Goal: Navigation & Orientation: Find specific page/section

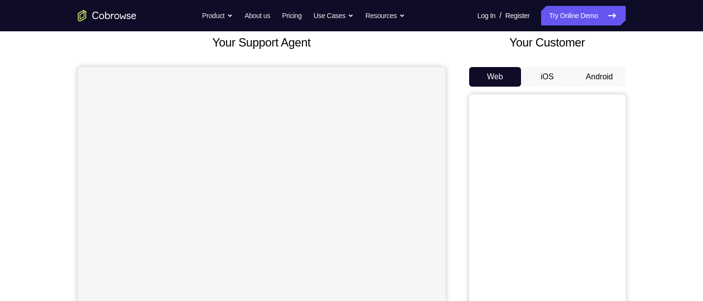
scroll to position [58, 0]
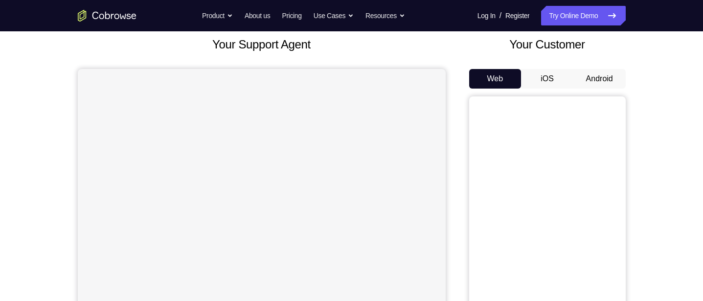
click at [605, 77] on button "Android" at bounding box center [599, 79] width 52 height 20
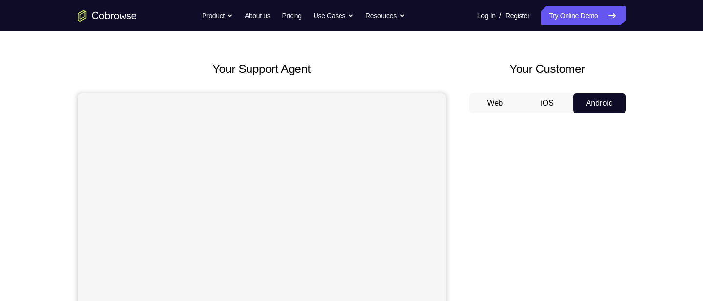
scroll to position [61, 0]
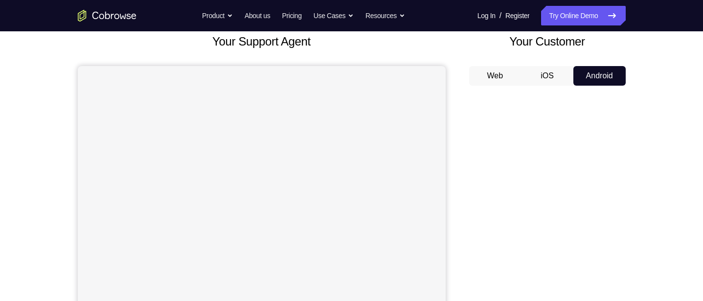
click at [597, 76] on button "Android" at bounding box center [599, 76] width 52 height 20
click at [497, 71] on button "Web" at bounding box center [495, 76] width 52 height 20
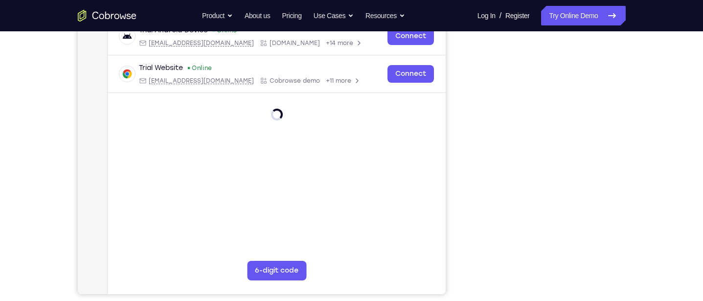
scroll to position [189, 0]
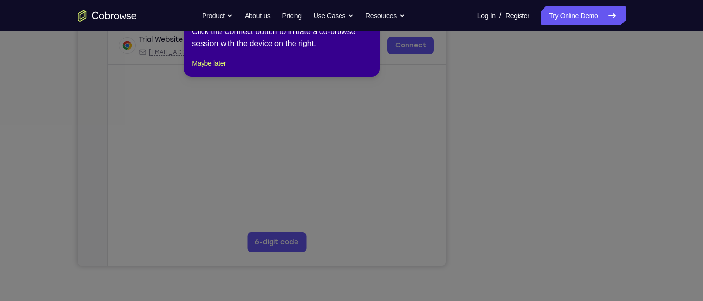
click at [588, 201] on icon at bounding box center [351, 150] width 703 height 302
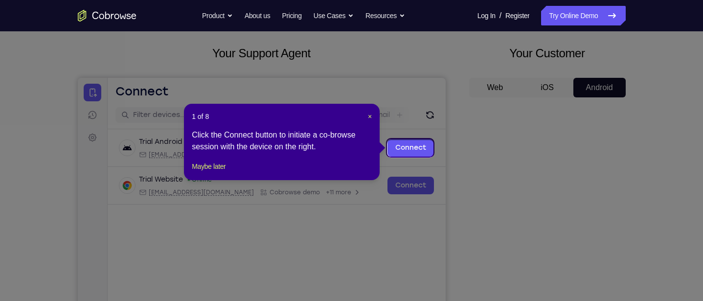
scroll to position [48, 0]
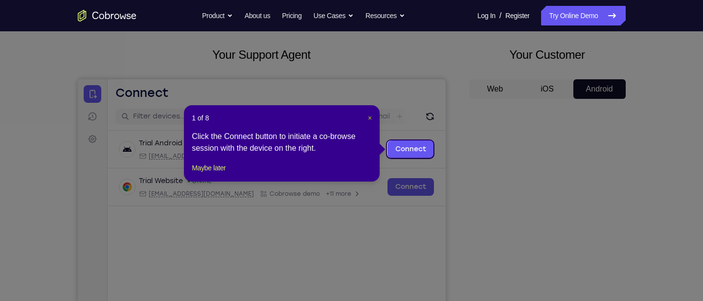
click at [369, 121] on span "×" at bounding box center [370, 118] width 4 height 8
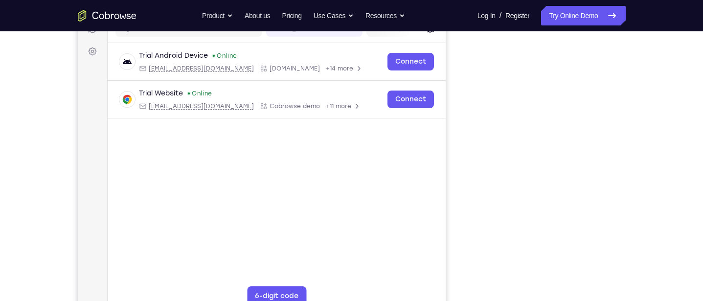
scroll to position [117, 0]
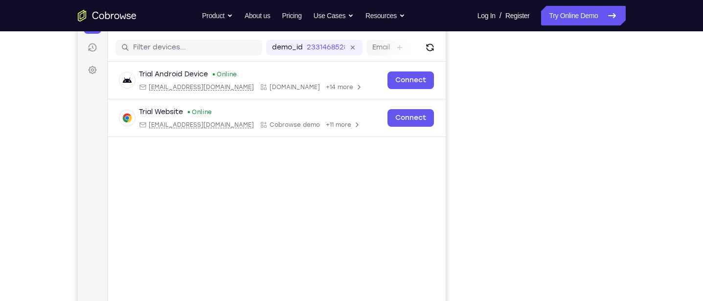
click at [650, 184] on div "Your Support Agent Your Customer Web iOS Android Next Steps We’d be happy to gi…" at bounding box center [352, 236] width 626 height 645
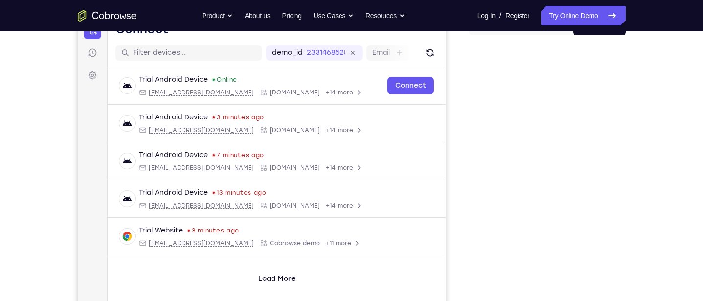
scroll to position [111, 0]
